Goal: Task Accomplishment & Management: Manage account settings

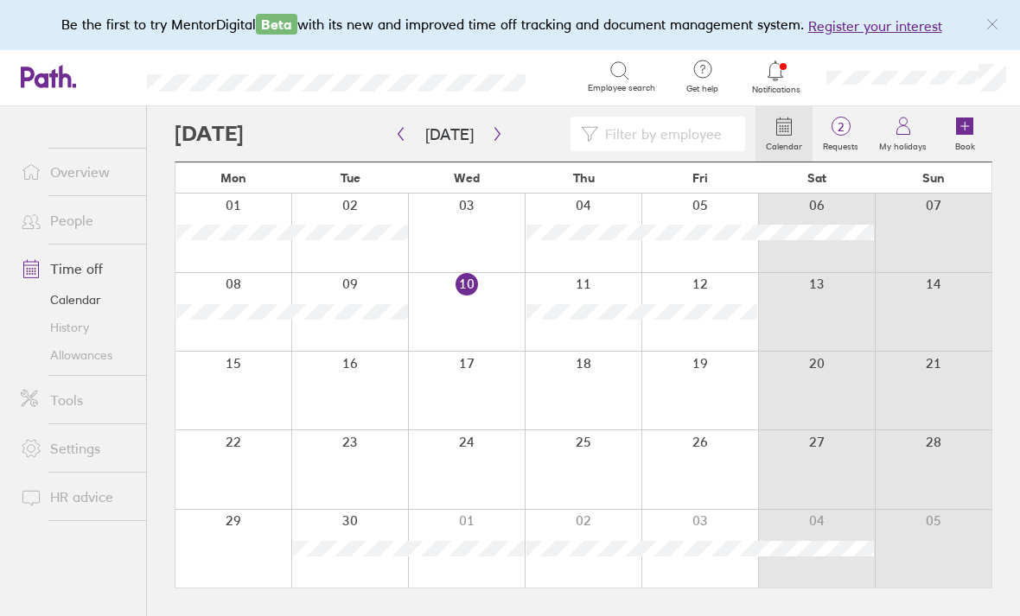
scroll to position [55, 0]
click at [841, 120] on span "2" at bounding box center [840, 127] width 56 height 14
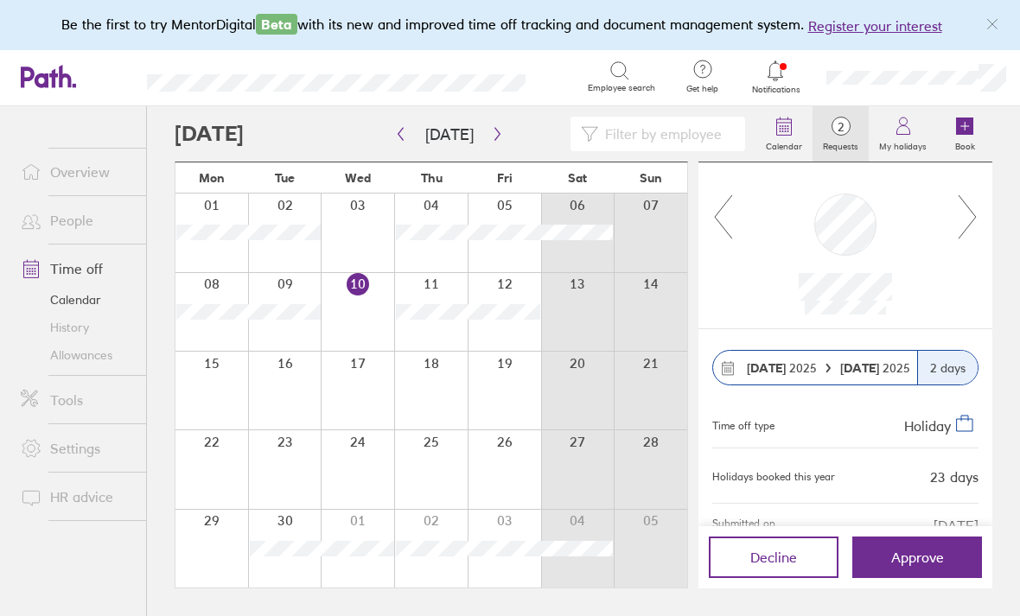
click at [905, 528] on div "Decline Approve" at bounding box center [845, 557] width 294 height 62
click at [901, 116] on icon at bounding box center [903, 126] width 21 height 21
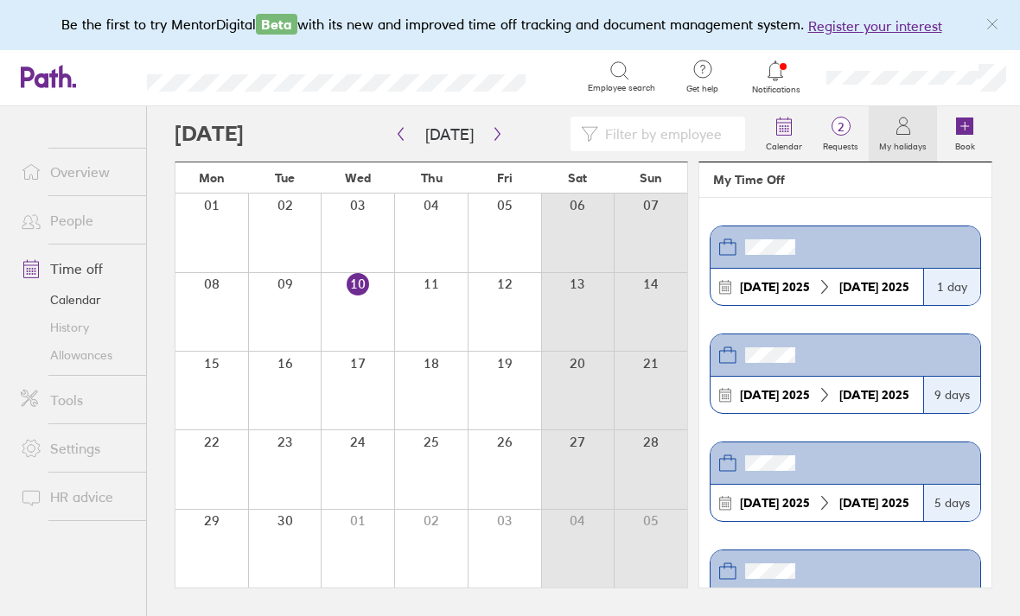
click at [847, 120] on span "2" at bounding box center [840, 127] width 56 height 14
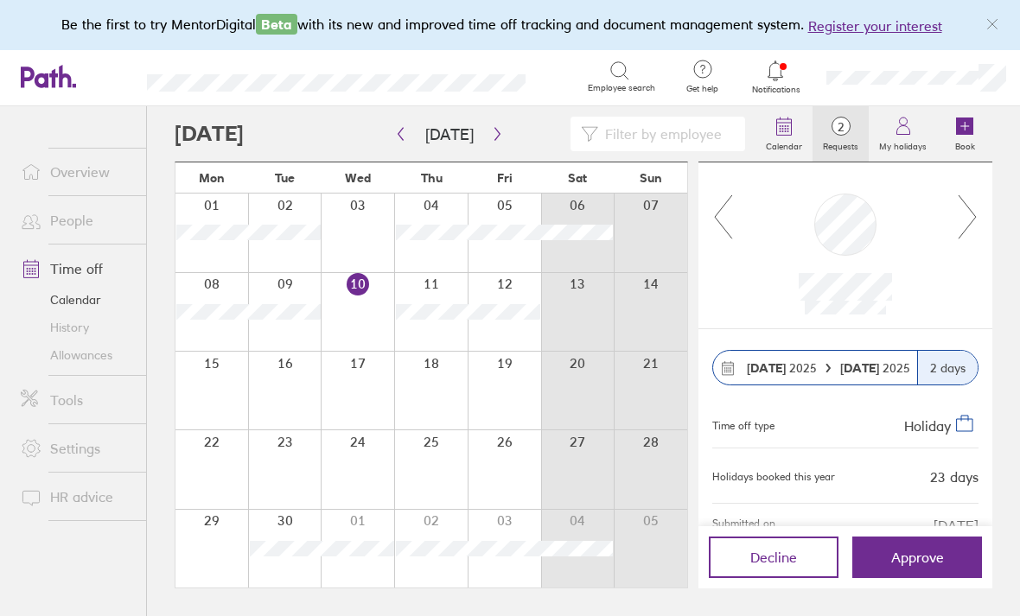
click at [972, 194] on icon at bounding box center [967, 217] width 22 height 47
click at [833, 194] on div at bounding box center [845, 225] width 62 height 62
click at [896, 557] on span "Approve" at bounding box center [917, 558] width 53 height 16
click at [836, 120] on span "1" at bounding box center [840, 127] width 56 height 14
click at [842, 194] on div at bounding box center [845, 225] width 62 height 62
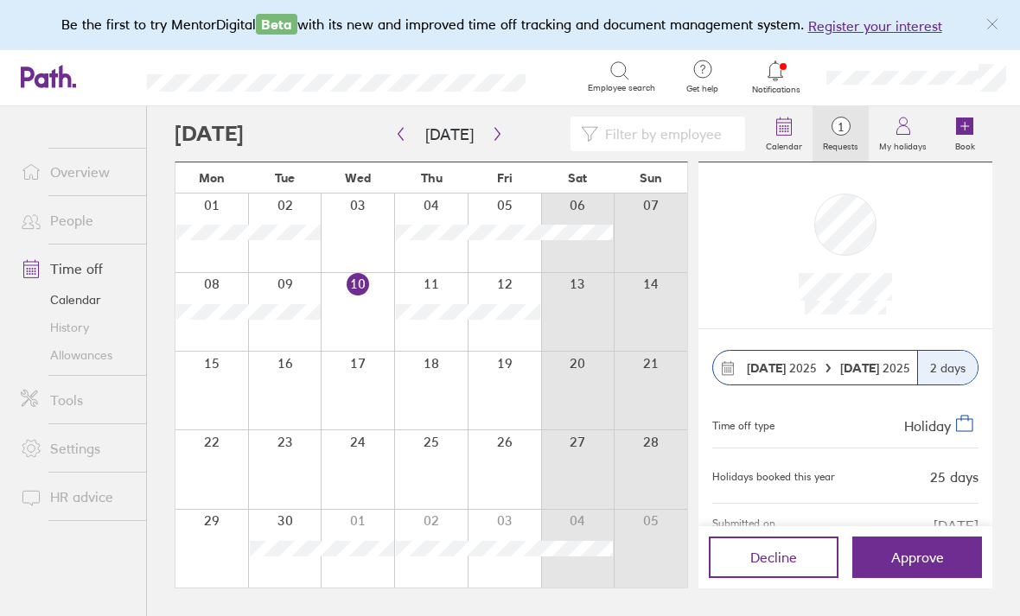
click at [959, 118] on icon at bounding box center [964, 126] width 17 height 17
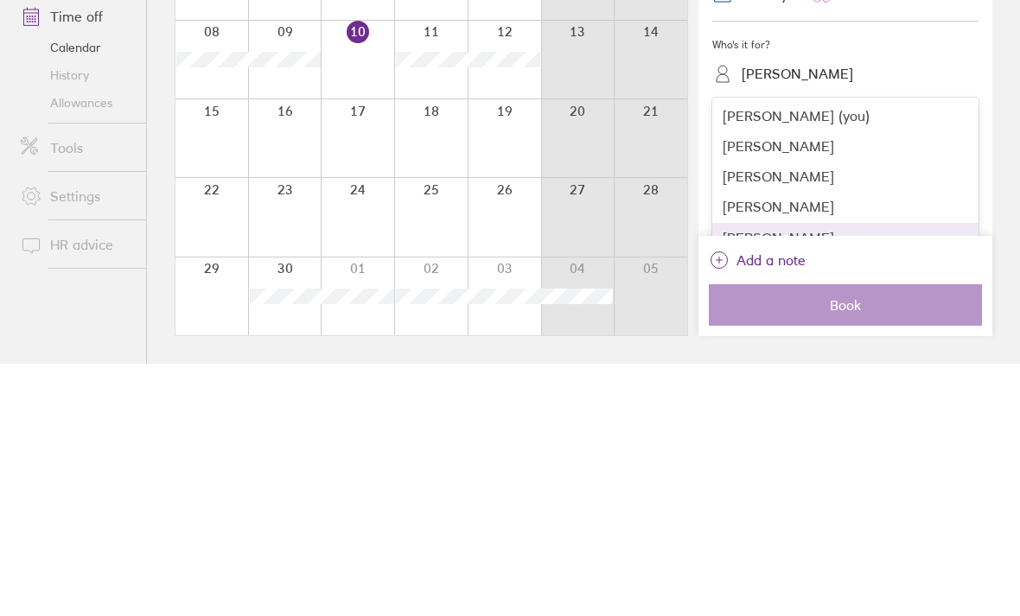
click at [743, 475] on div "[PERSON_NAME]" at bounding box center [845, 490] width 266 height 30
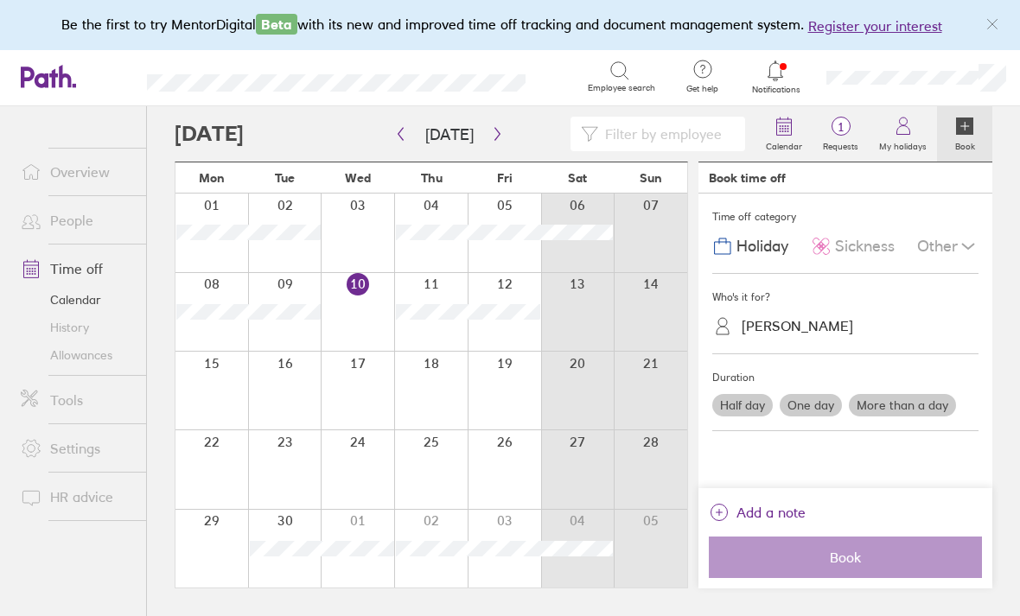
click at [906, 394] on label "More than a day" at bounding box center [901, 405] width 107 height 22
click at [0, 0] on input "More than a day" at bounding box center [0, 0] width 0 height 0
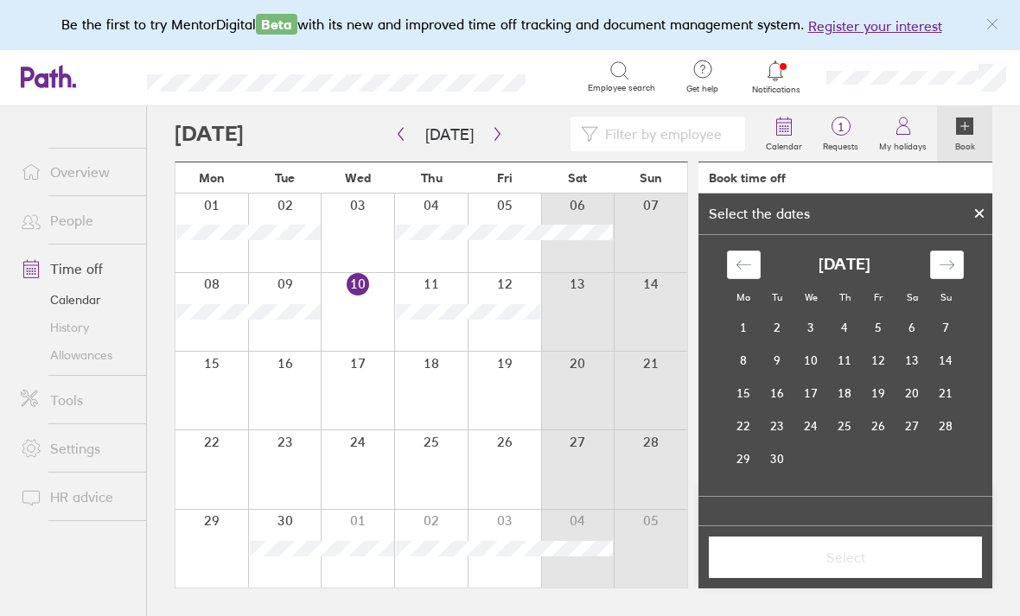
click at [946, 257] on icon "Move forward to switch to the next month." at bounding box center [946, 265] width 16 height 16
click at [943, 257] on icon "Move forward to switch to the next month." at bounding box center [946, 265] width 16 height 16
click at [946, 257] on icon "Move forward to switch to the next month." at bounding box center [946, 265] width 16 height 16
click at [947, 257] on icon "Move forward to switch to the next month." at bounding box center [946, 265] width 16 height 16
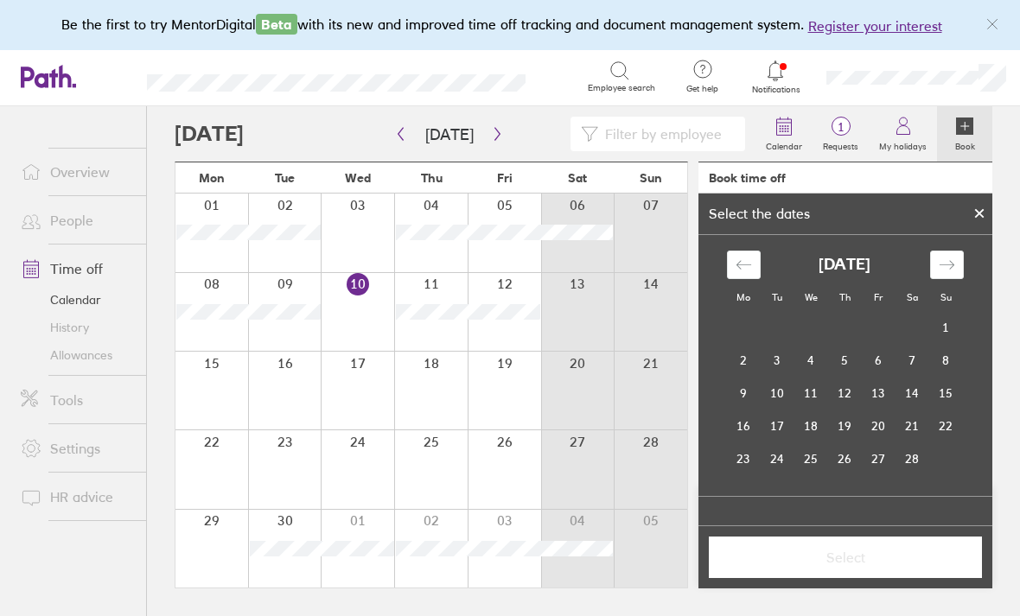
click at [942, 257] on icon "Move forward to switch to the next month." at bounding box center [946, 265] width 16 height 16
click at [944, 257] on icon "Move forward to switch to the next month." at bounding box center [946, 265] width 16 height 16
click at [847, 377] on td "16" at bounding box center [845, 393] width 34 height 33
click at [909, 377] on td "18" at bounding box center [912, 393] width 34 height 33
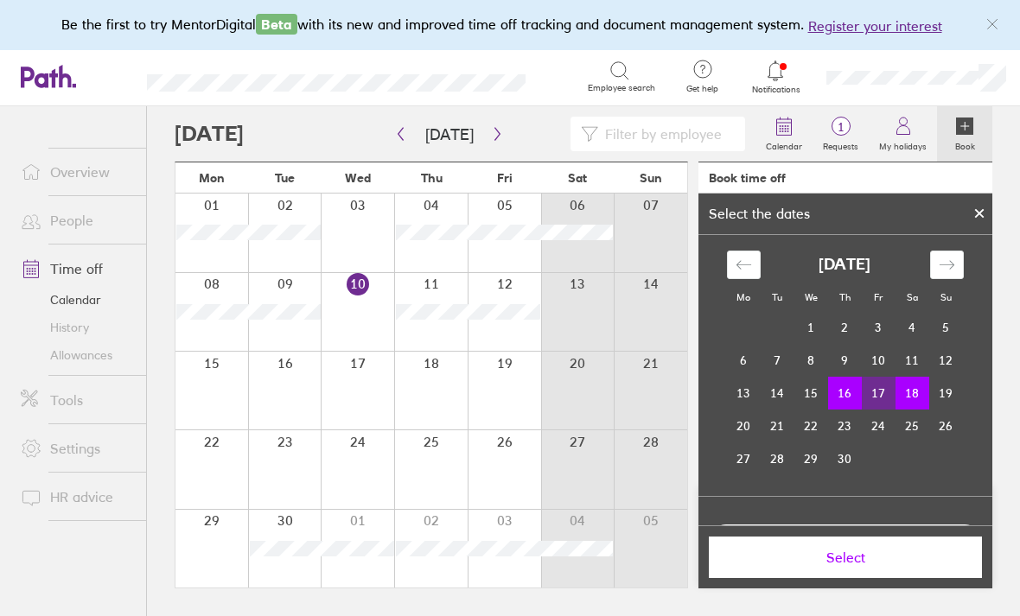
click at [817, 558] on span "Select" at bounding box center [845, 558] width 249 height 16
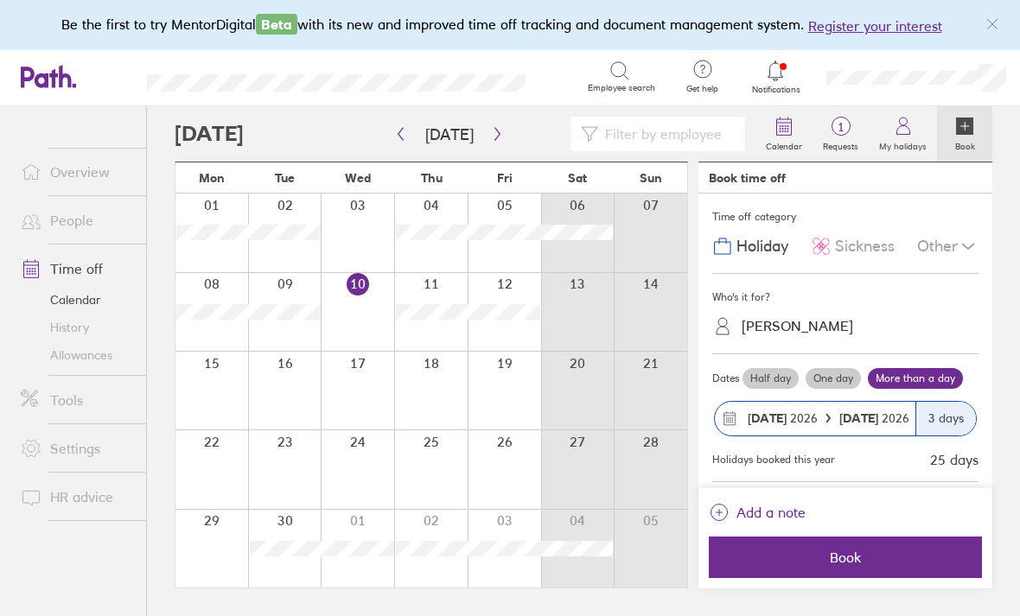
click at [748, 505] on span "Add a note" at bounding box center [770, 513] width 69 height 28
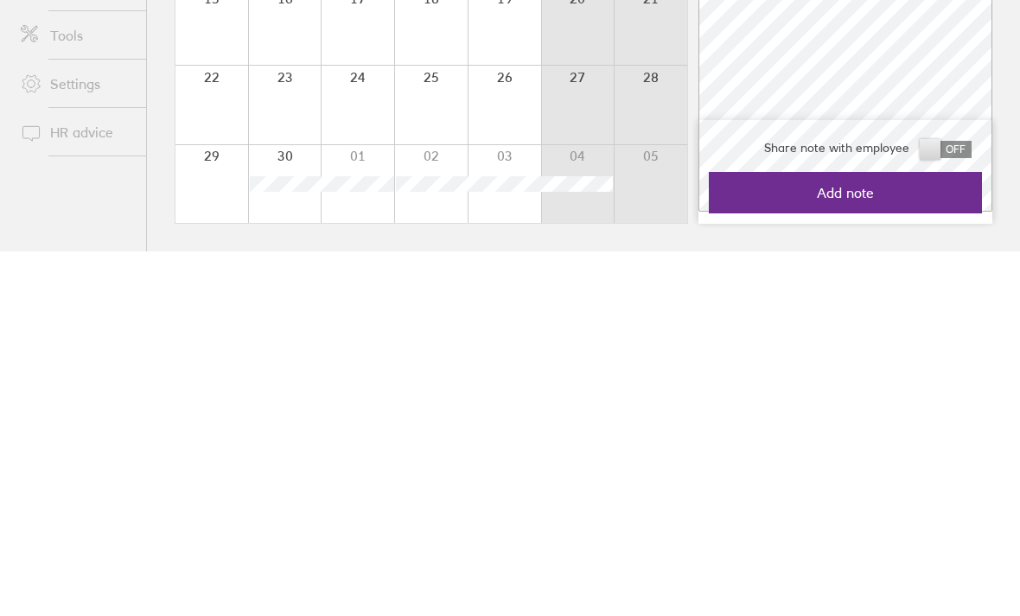
click at [781, 550] on span "Add note" at bounding box center [845, 558] width 249 height 16
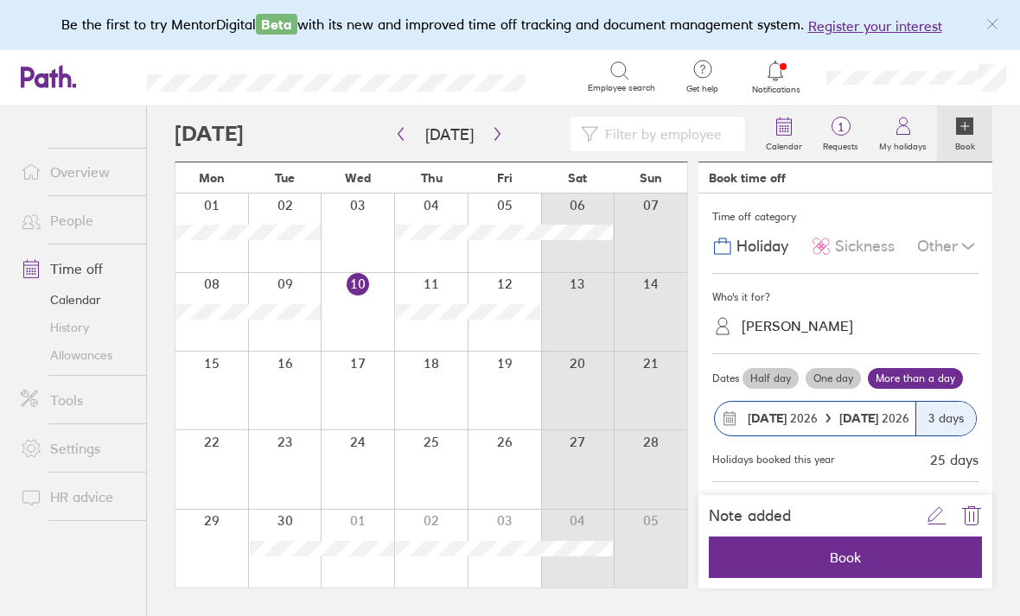
click at [768, 557] on span "Book" at bounding box center [845, 558] width 249 height 16
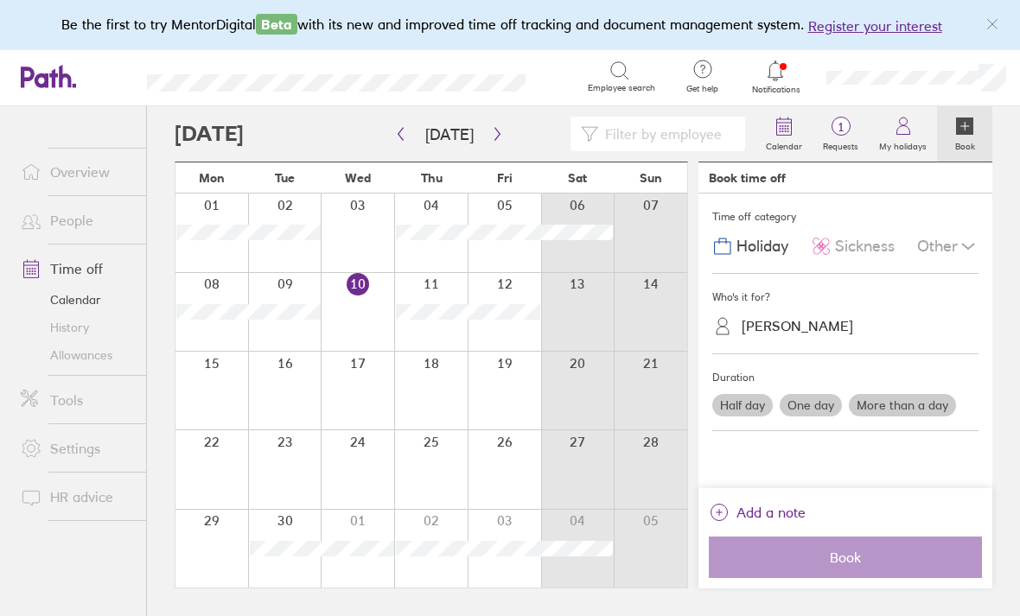
click at [496, 127] on icon "button" at bounding box center [497, 134] width 13 height 14
click at [493, 120] on button "button" at bounding box center [497, 134] width 22 height 29
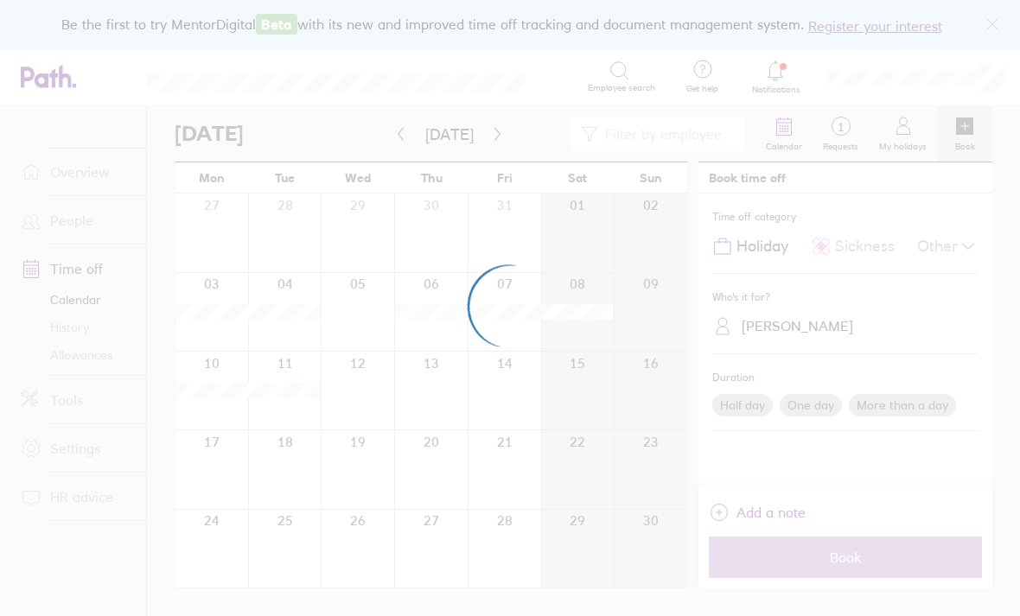
click at [493, 75] on div at bounding box center [510, 308] width 1020 height 616
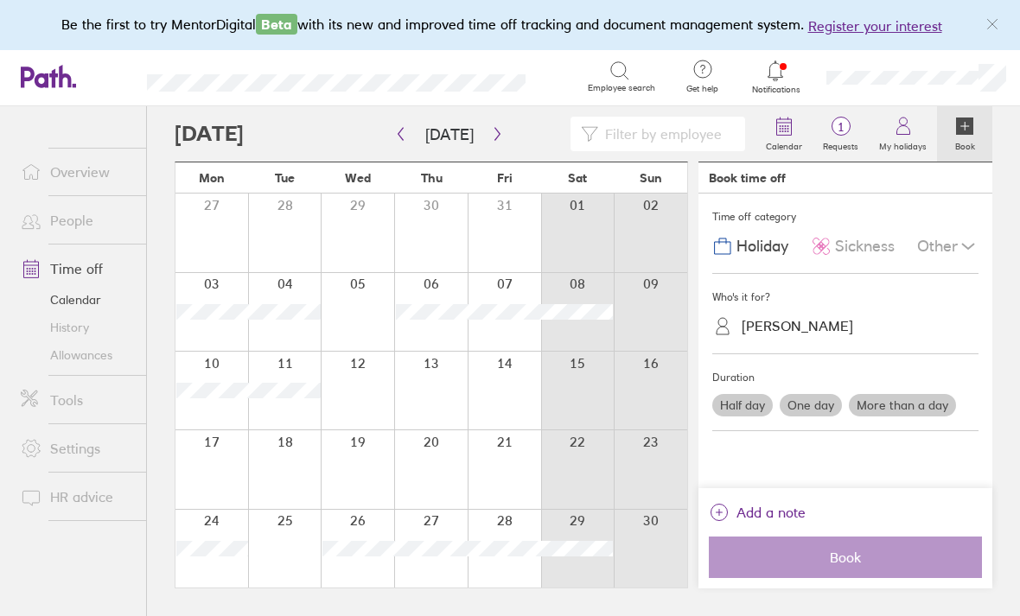
click at [491, 127] on icon "button" at bounding box center [497, 134] width 13 height 14
click at [498, 127] on icon "button" at bounding box center [497, 134] width 13 height 14
click at [495, 127] on icon "button" at bounding box center [497, 134] width 13 height 14
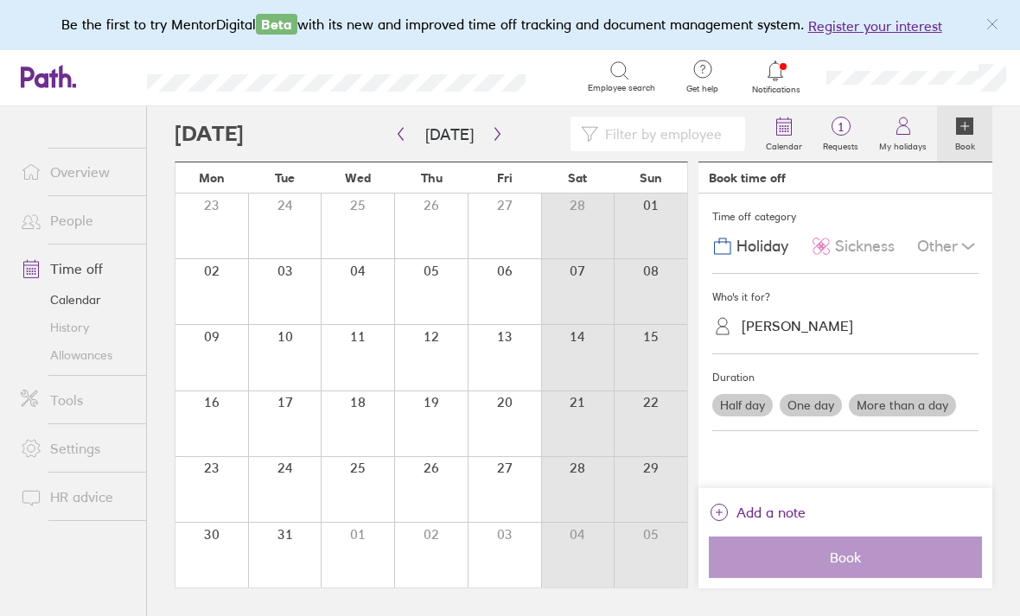
click at [495, 127] on icon "button" at bounding box center [497, 134] width 13 height 14
